Goal: Task Accomplishment & Management: Manage account settings

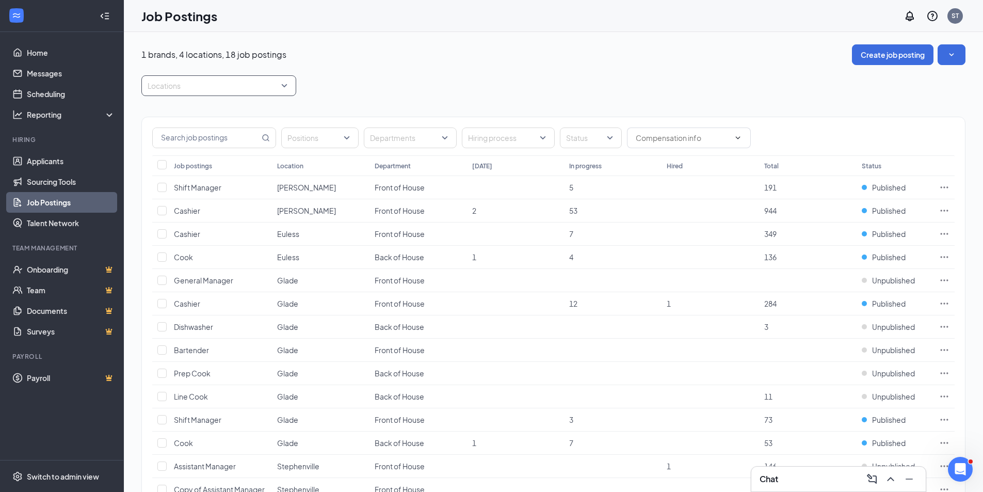
click at [286, 88] on div "Locations" at bounding box center [218, 85] width 155 height 21
click at [241, 202] on div "Stephenville" at bounding box center [218, 209] width 155 height 24
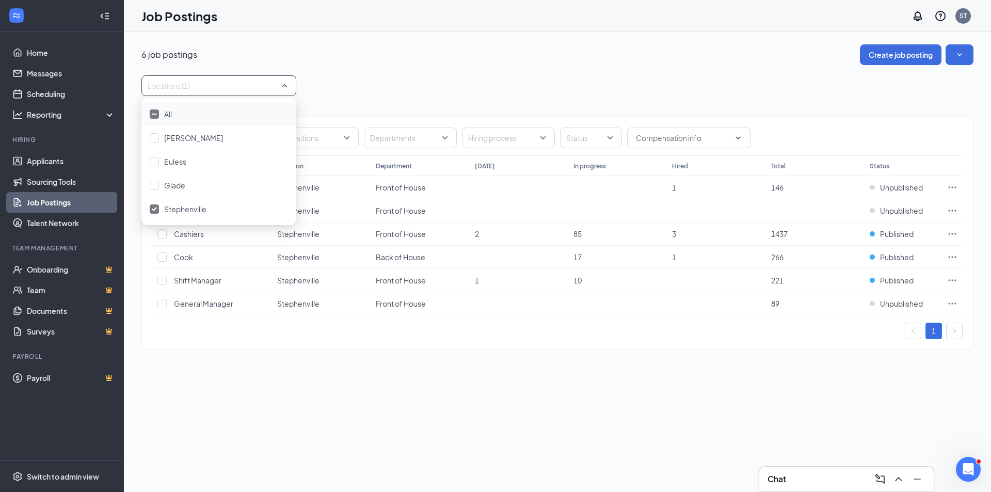
click at [396, 65] on div "6 job postings Create job posting Locations (1) Positions Departments Hiring pr…" at bounding box center [557, 202] width 832 height 316
click at [954, 280] on icon "Ellipses" at bounding box center [952, 280] width 10 height 10
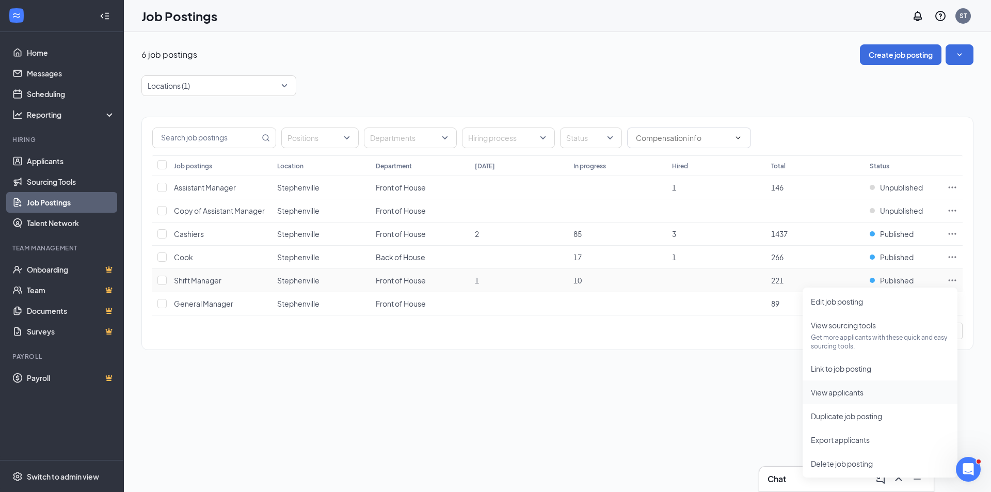
click at [847, 394] on span "View applicants" at bounding box center [837, 392] width 53 height 9
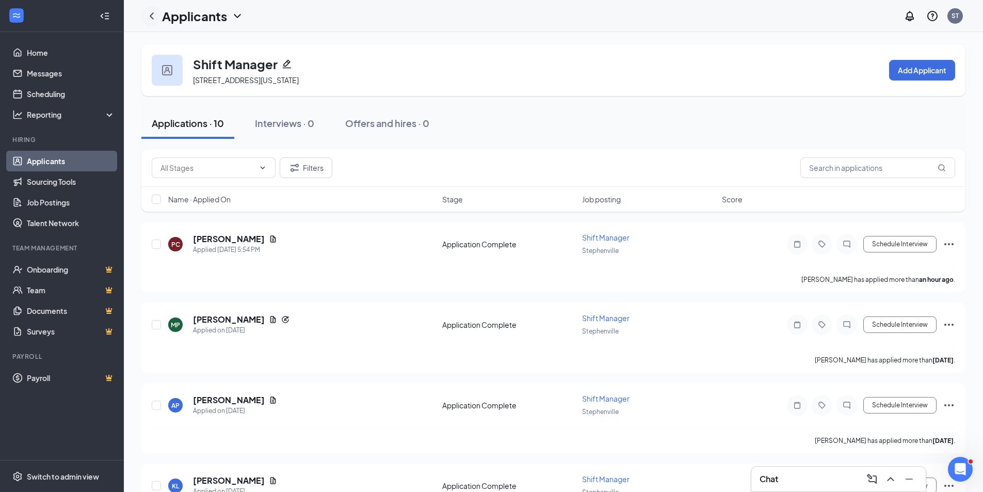
click at [151, 14] on icon "ChevronLeft" at bounding box center [152, 16] width 12 height 12
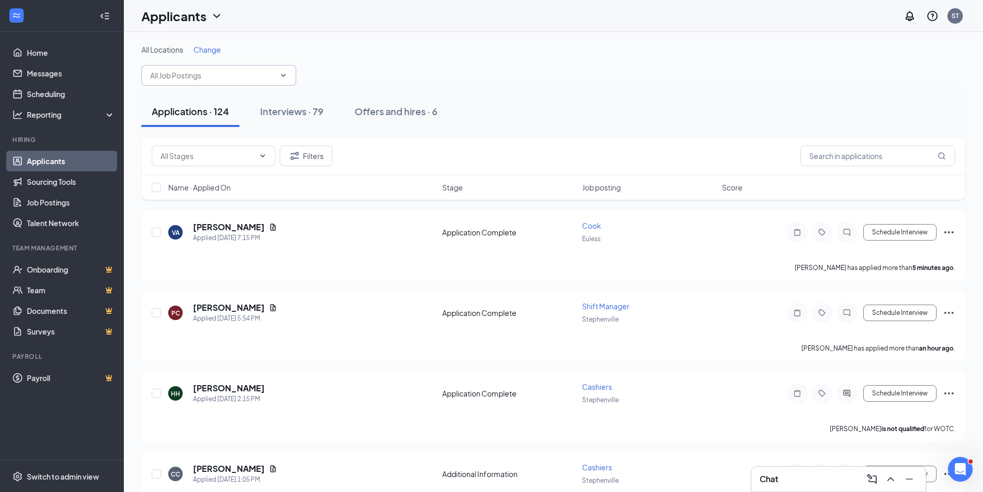
click at [282, 77] on icon "ChevronDown" at bounding box center [283, 75] width 8 height 8
click at [284, 77] on icon "ChevronDown" at bounding box center [283, 75] width 8 height 8
click at [284, 72] on icon "ChevronDown" at bounding box center [283, 75] width 8 height 8
click at [283, 74] on icon "ChevronDown" at bounding box center [283, 75] width 8 height 8
click at [283, 75] on icon "ChevronDown" at bounding box center [283, 75] width 5 height 3
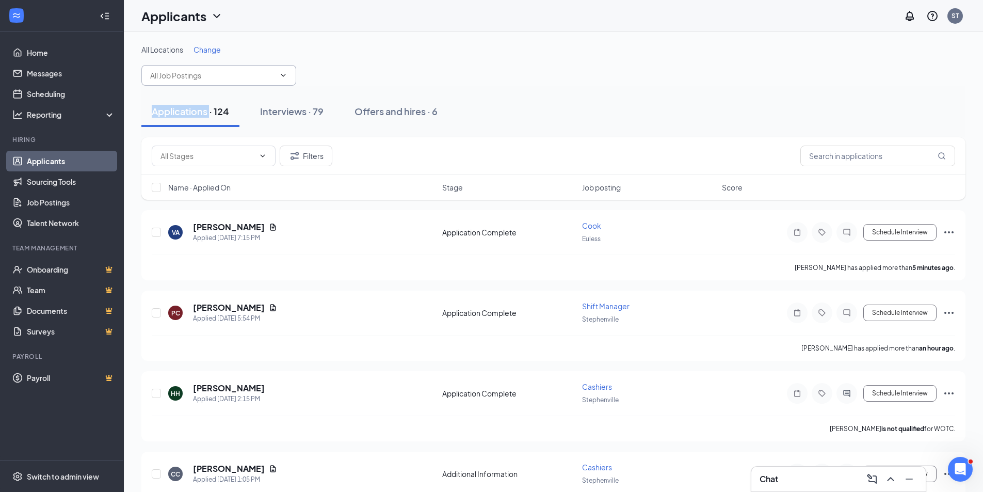
click at [283, 75] on icon "ChevronDown" at bounding box center [283, 75] width 5 height 3
type input "[GEOGRAPHIC_DATA]"
click at [238, 99] on button "Applications · 124" at bounding box center [190, 111] width 98 height 31
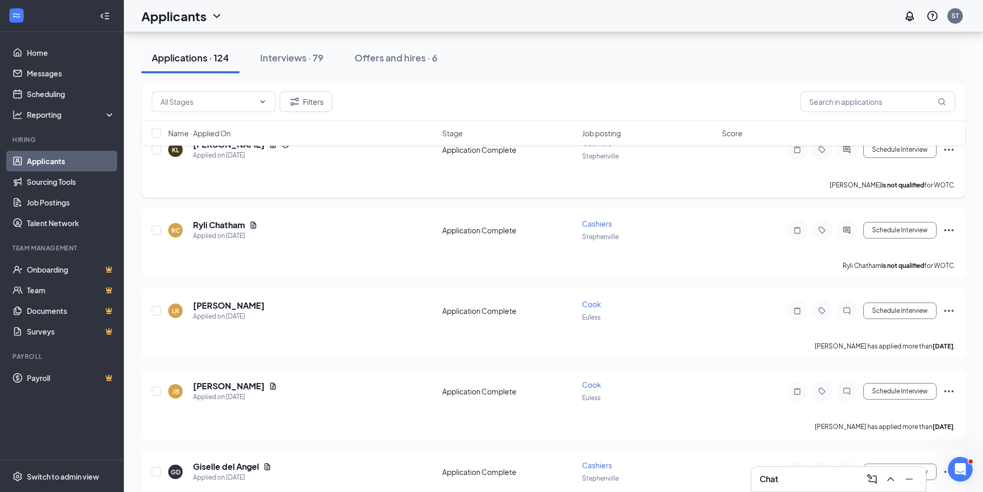
scroll to position [2168, 0]
